Goal: Information Seeking & Learning: Learn about a topic

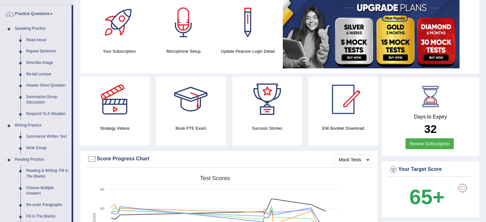
click at [50, 135] on link "Summarize Written Text" at bounding box center [47, 137] width 48 height 12
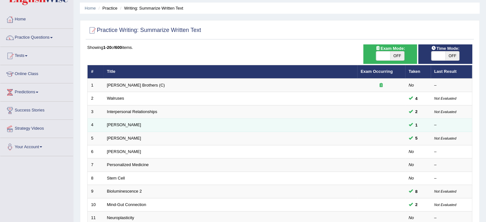
scroll to position [22, 0]
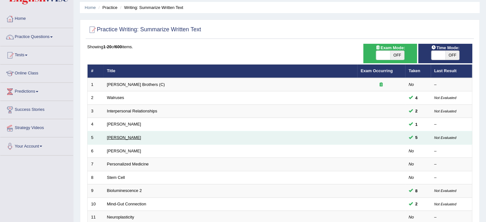
click at [119, 137] on link "Jonas Salk" at bounding box center [124, 137] width 34 height 5
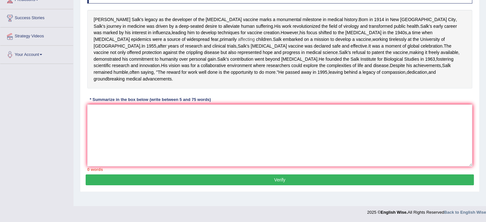
scroll to position [125, 0]
click at [99, 141] on textarea at bounding box center [279, 135] width 385 height 62
click at [102, 136] on textarea at bounding box center [279, 135] width 385 height 62
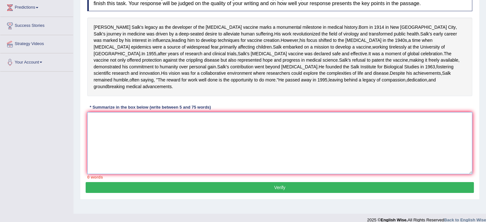
scroll to position [136, 0]
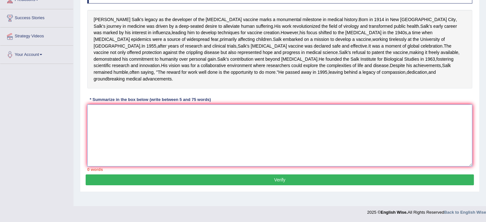
click at [93, 120] on textarea at bounding box center [279, 135] width 385 height 62
click at [99, 125] on textarea at bounding box center [279, 135] width 385 height 62
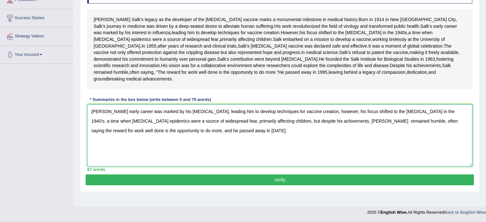
type textarea "Salk's early career was marked by his influenza, leading him to develop techniq…"
click at [212, 185] on button "Verify" at bounding box center [280, 179] width 388 height 11
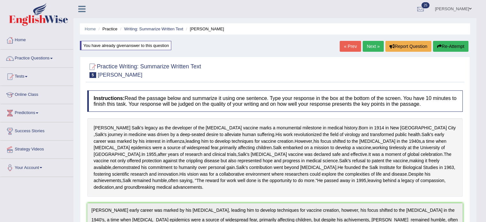
scroll to position [0, 0]
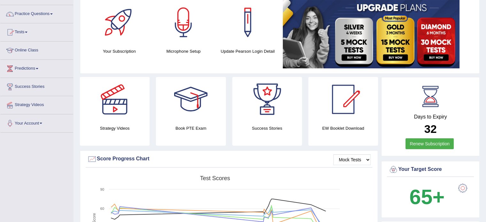
click at [53, 13] on span at bounding box center [51, 13] width 3 height 1
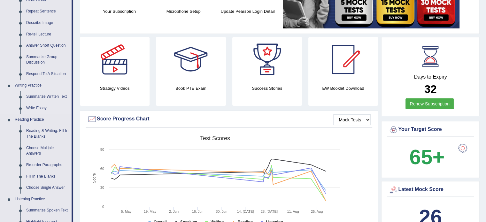
scroll to position [86, 0]
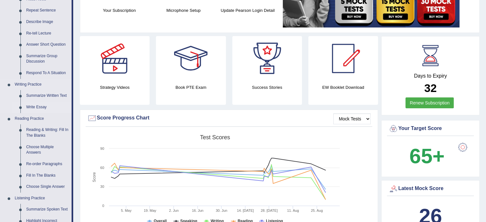
click at [43, 106] on link "Write Essay" at bounding box center [47, 108] width 48 height 12
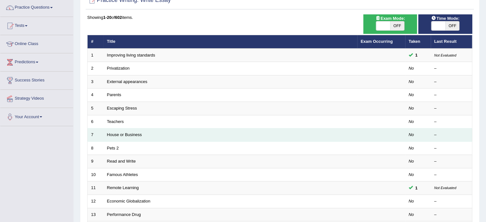
scroll to position [51, 0]
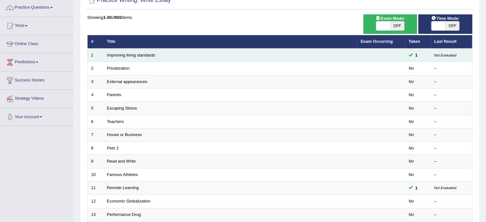
click at [418, 53] on span "1" at bounding box center [416, 55] width 7 height 7
click at [413, 53] on span "1" at bounding box center [416, 55] width 7 height 7
click at [408, 55] on td "1" at bounding box center [418, 55] width 26 height 13
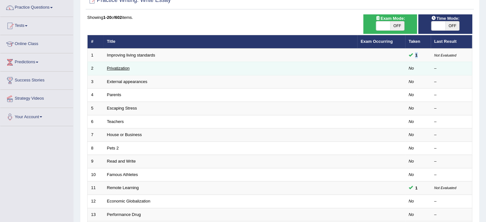
click at [121, 66] on link "Privatization" at bounding box center [118, 68] width 23 height 5
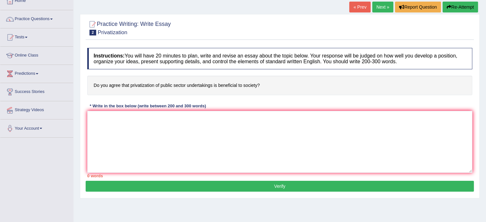
scroll to position [43, 0]
